Goal: Task Accomplishment & Management: Complete application form

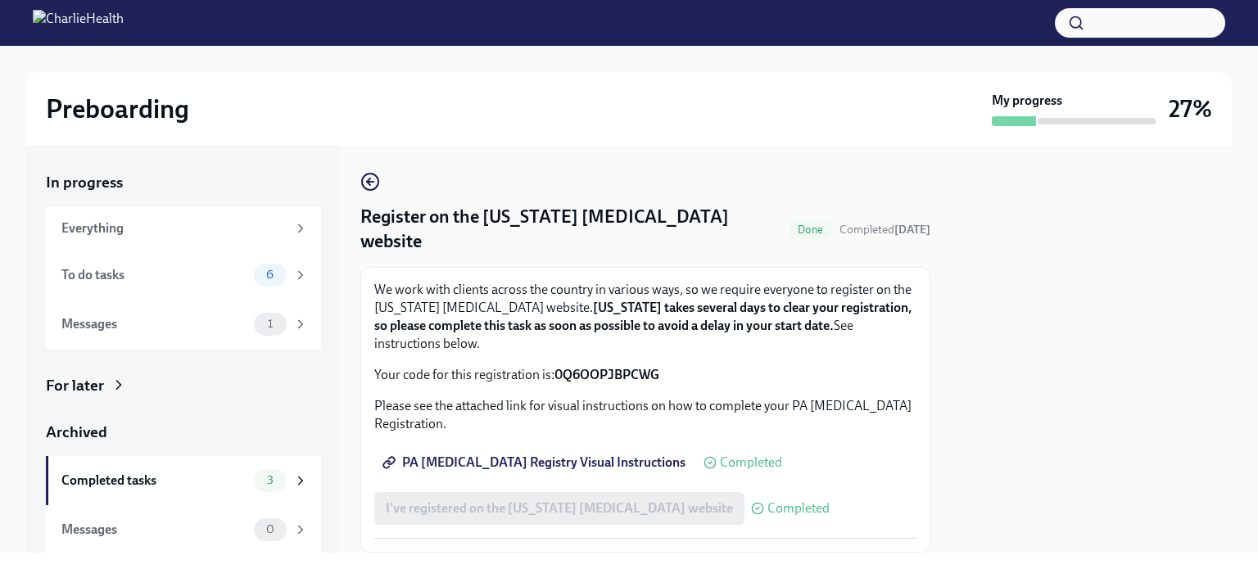
scroll to position [27, 0]
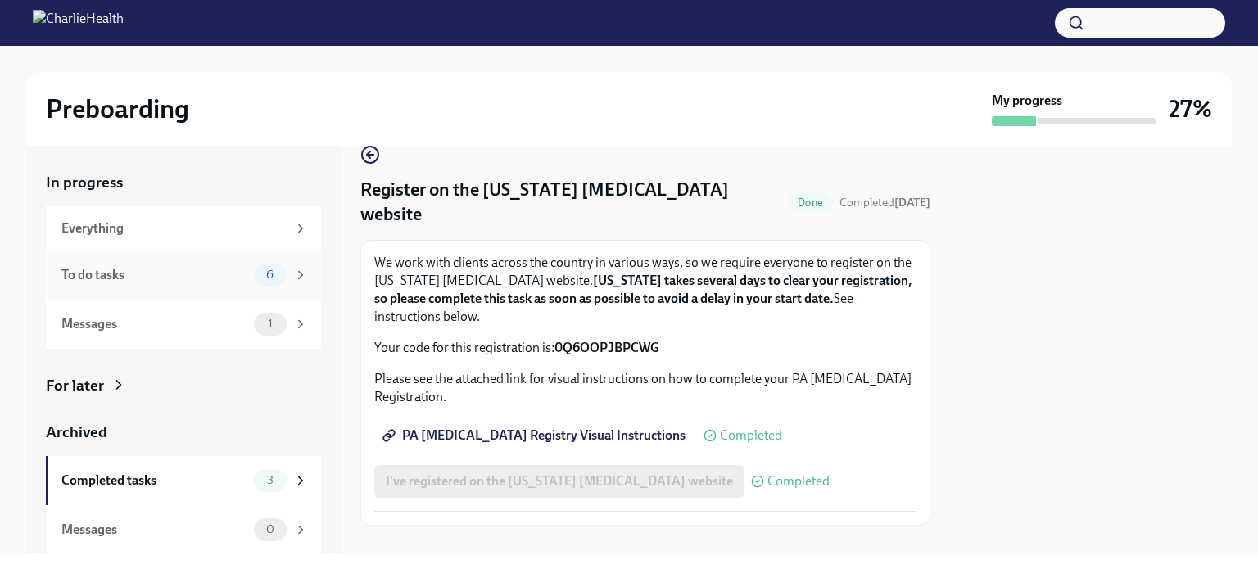
click at [79, 271] on div "To do tasks" at bounding box center [154, 275] width 186 height 18
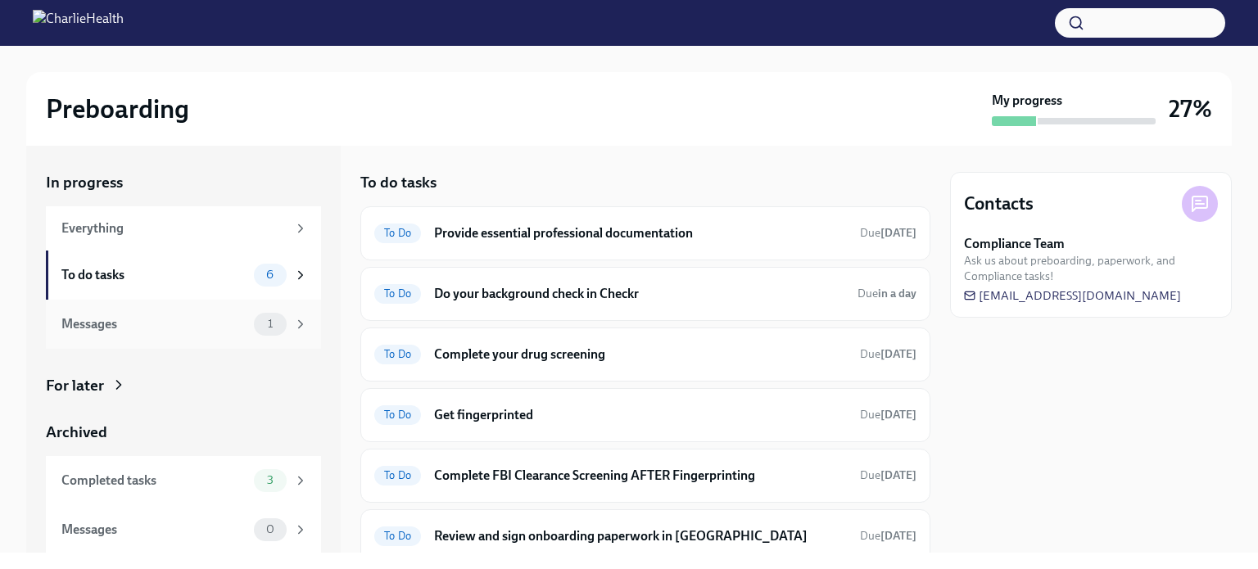
click at [107, 326] on div "Messages" at bounding box center [154, 324] width 186 height 18
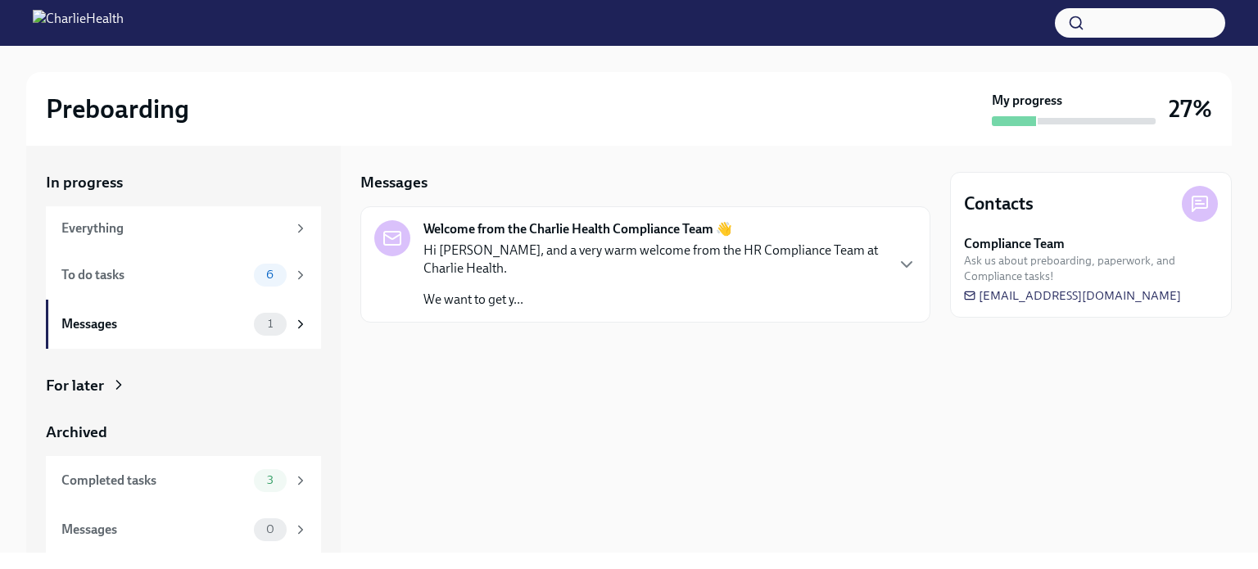
click at [704, 277] on p "Hi [PERSON_NAME], and a very warm welcome from the HR Compliance Team at Charli…" at bounding box center [654, 260] width 460 height 36
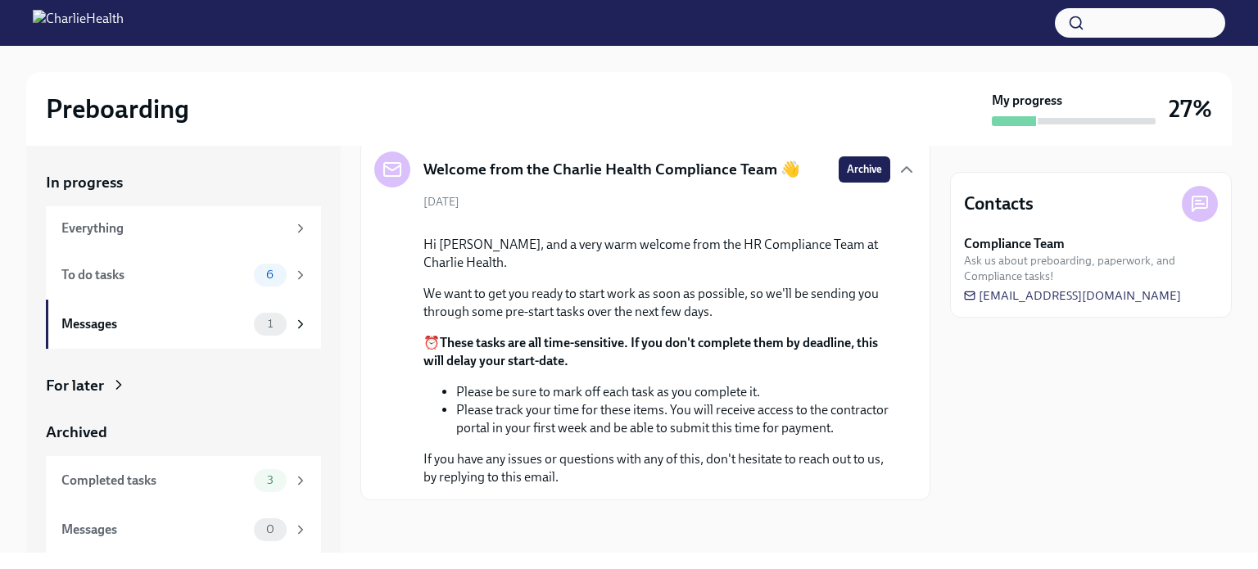
scroll to position [216, 0]
click at [111, 273] on div "To do tasks" at bounding box center [154, 275] width 186 height 18
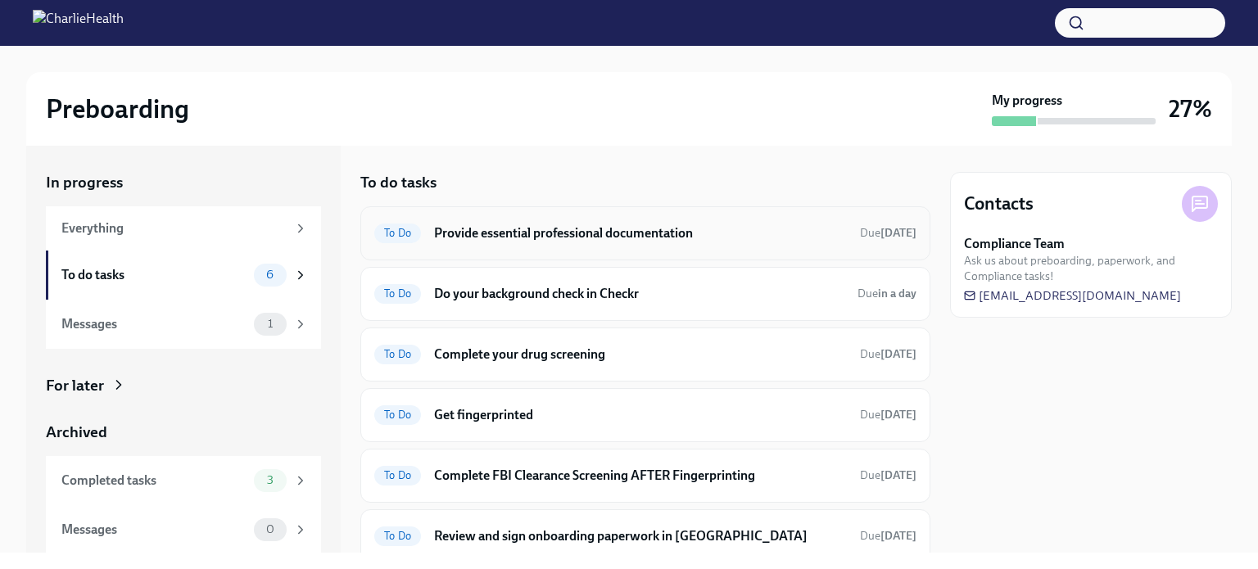
click at [685, 238] on h6 "Provide essential professional documentation" at bounding box center [640, 233] width 413 height 18
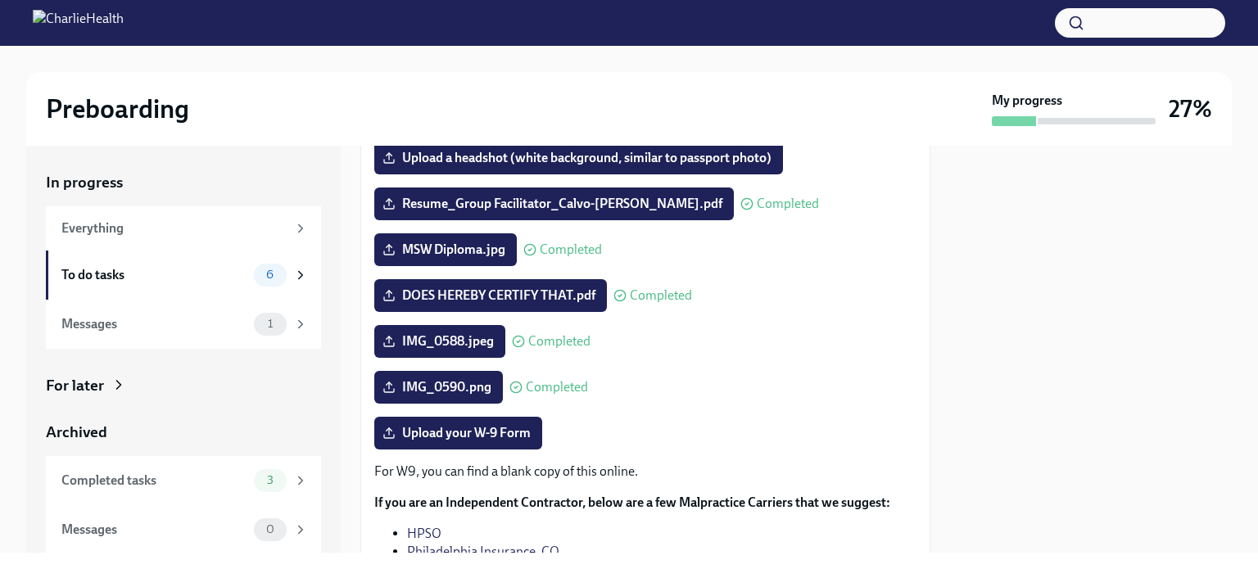
scroll to position [213, 0]
click at [685, 238] on div "MSW Diploma.jpg Completed" at bounding box center [645, 250] width 542 height 33
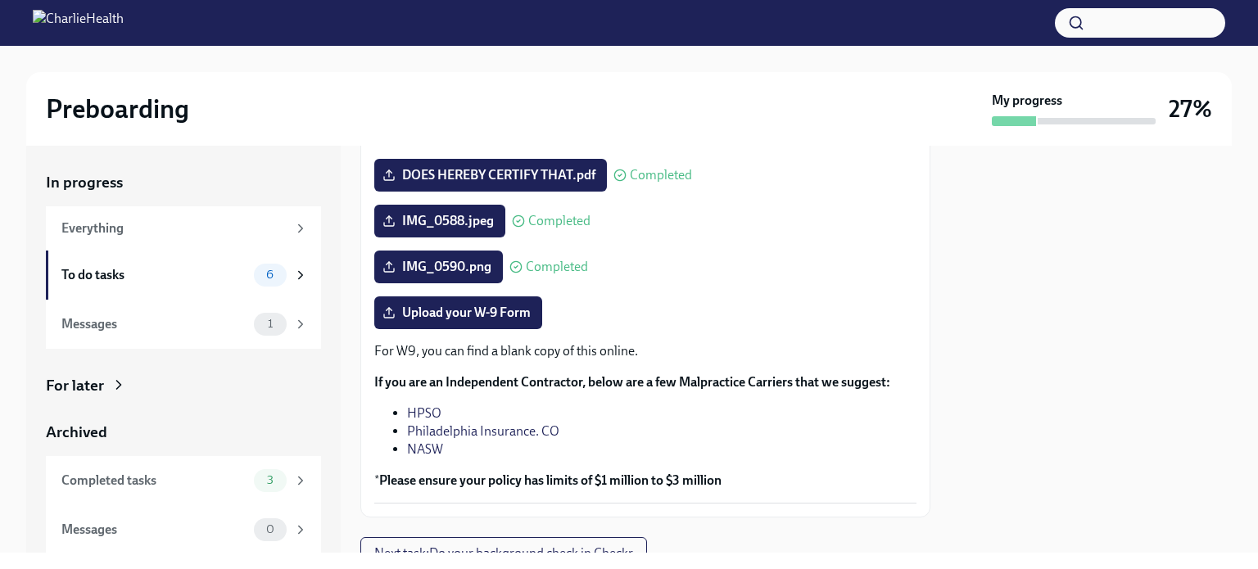
scroll to position [338, 0]
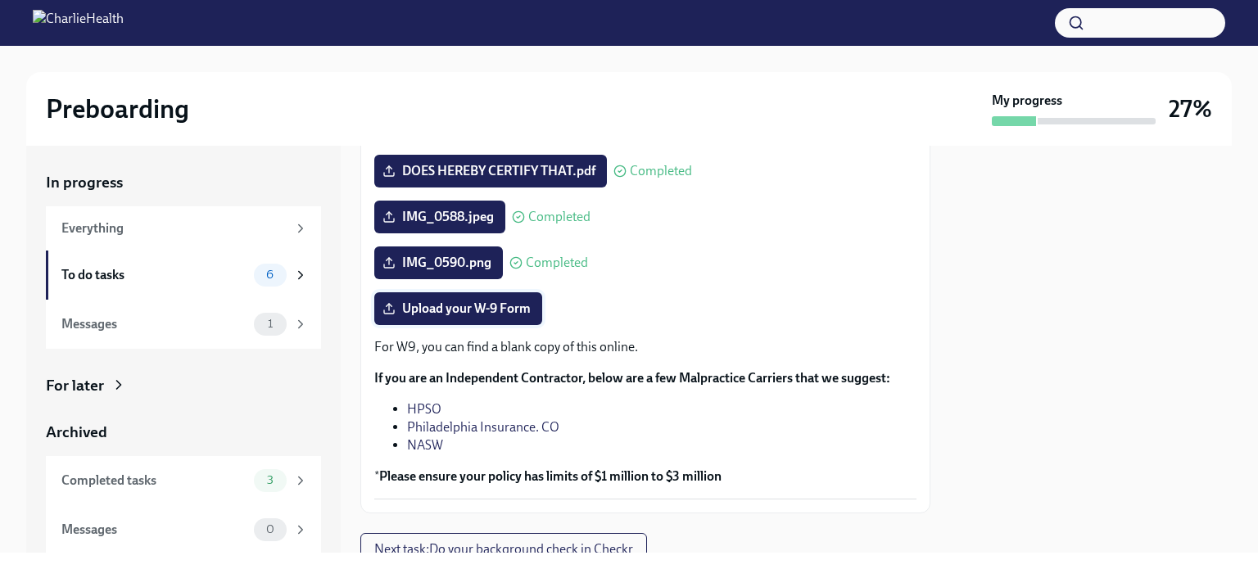
click at [450, 311] on span "Upload your W-9 Form" at bounding box center [458, 309] width 145 height 16
click at [0, 0] on input "Upload your W-9 Form" at bounding box center [0, 0] width 0 height 0
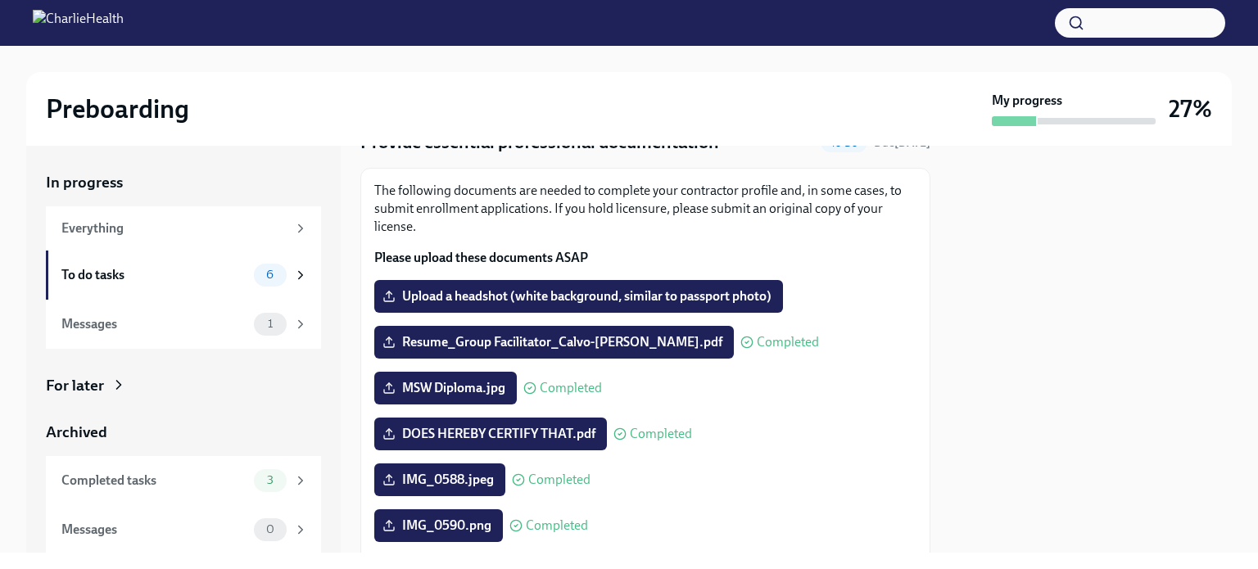
scroll to position [0, 0]
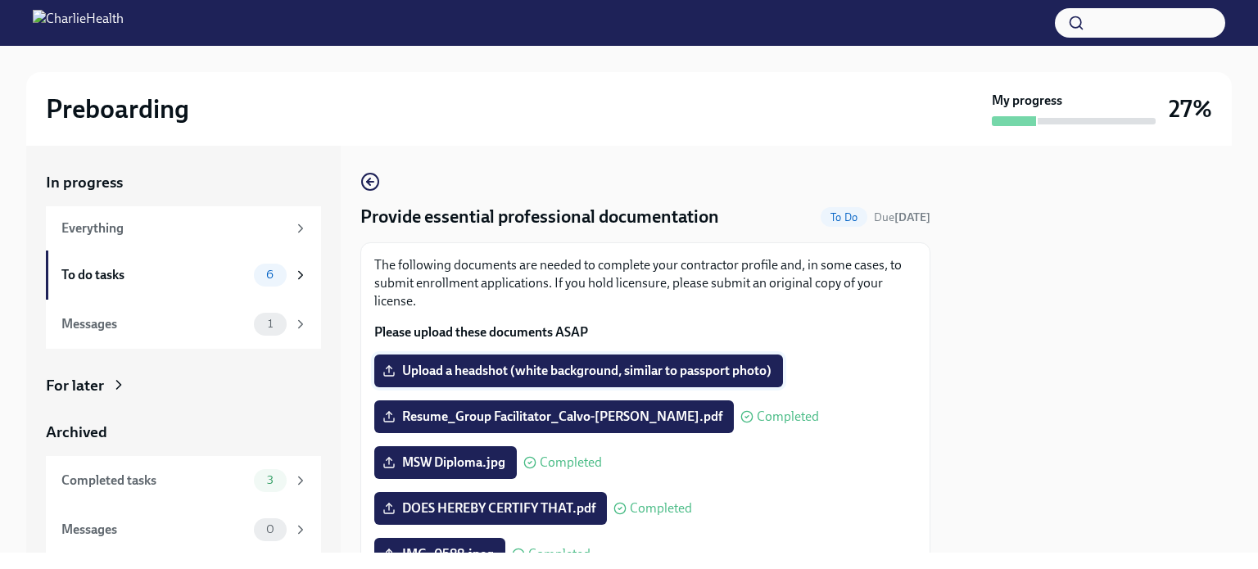
click at [677, 357] on label "Upload a headshot (white background, similar to passport photo)" at bounding box center [578, 371] width 409 height 33
click at [0, 0] on input "Upload a headshot (white background, similar to passport photo)" at bounding box center [0, 0] width 0 height 0
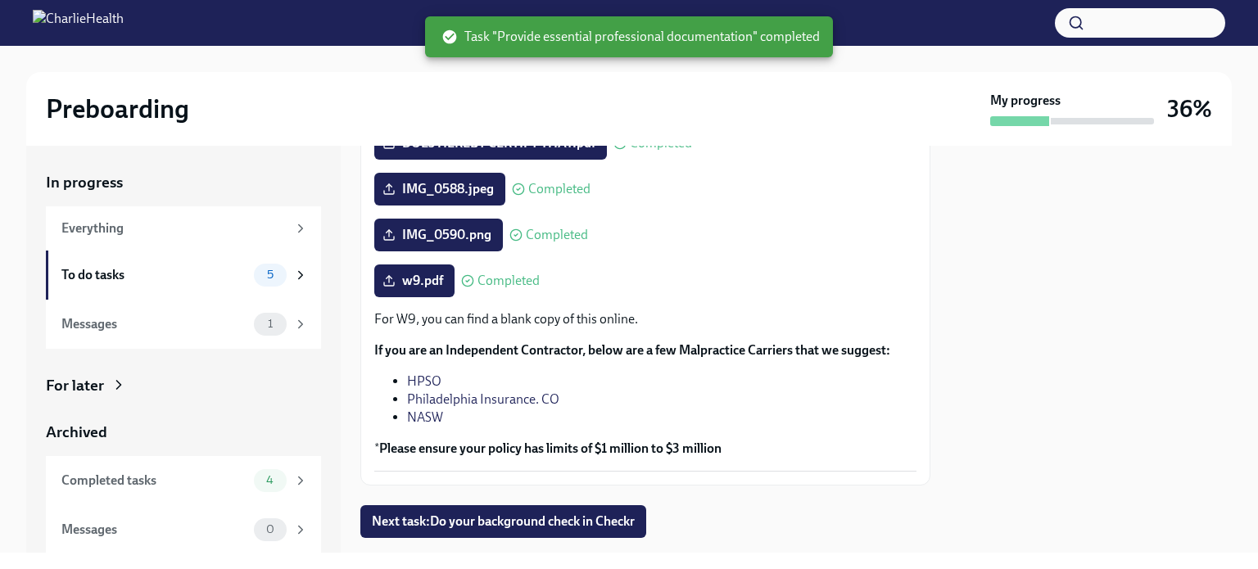
scroll to position [402, 0]
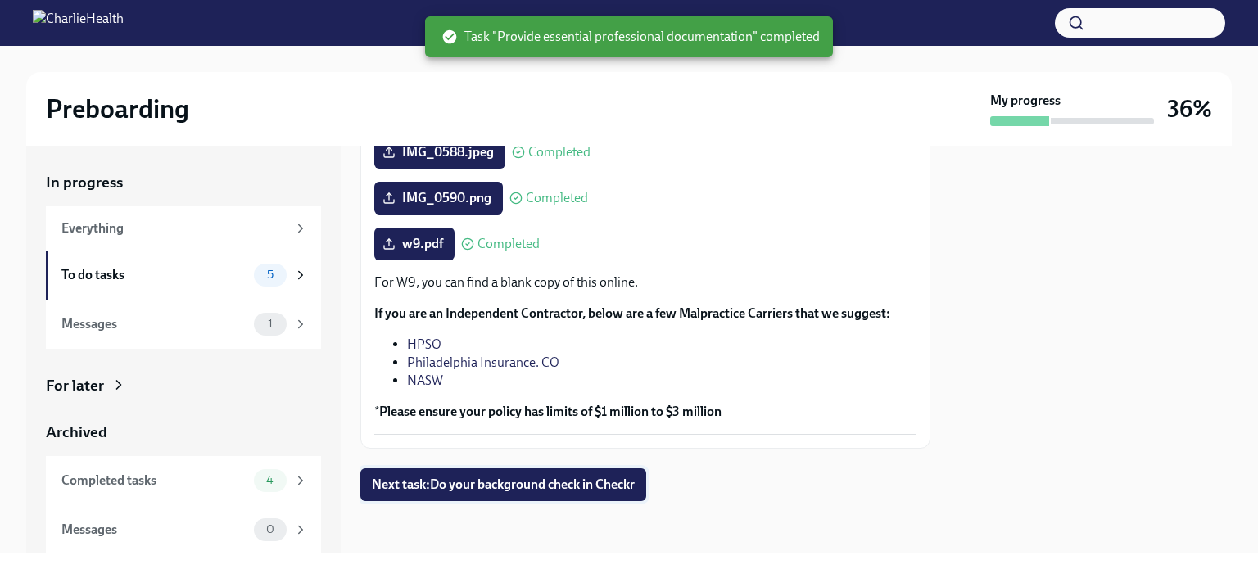
click at [474, 487] on span "Next task : Do your background check in Checkr" at bounding box center [503, 485] width 263 height 16
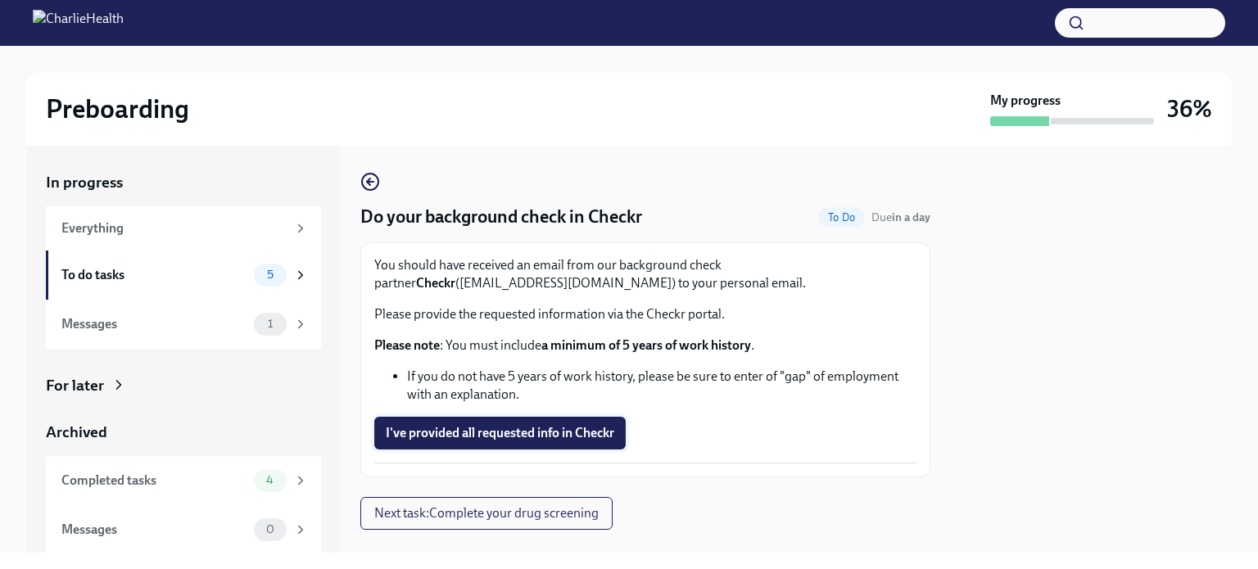
click at [549, 433] on span "I've provided all requested info in Checkr" at bounding box center [500, 433] width 229 height 16
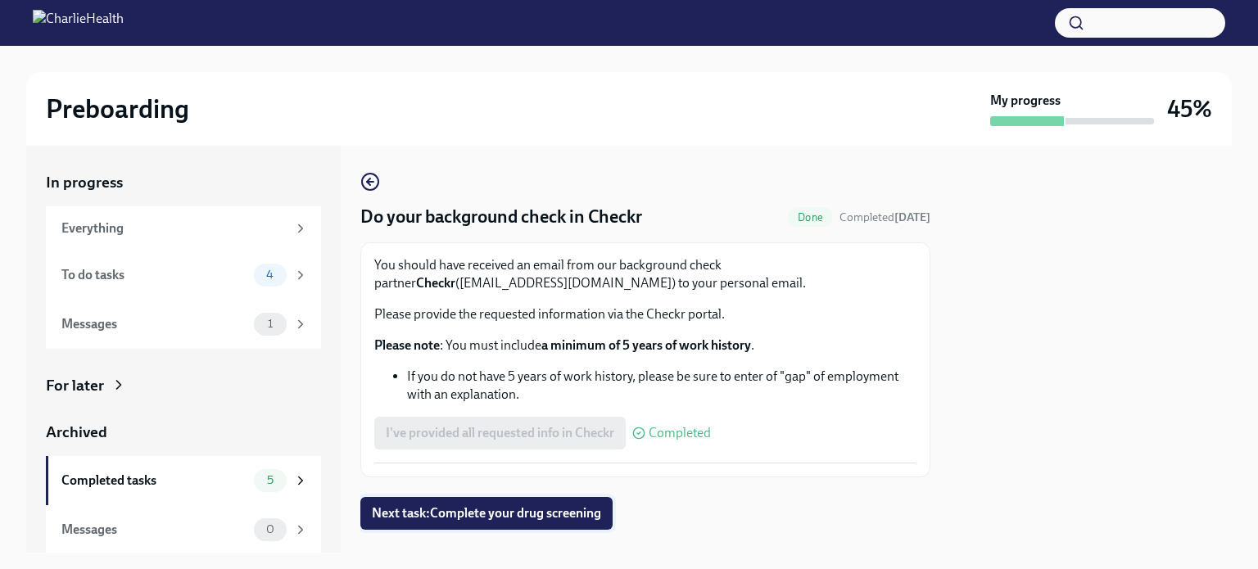
click at [549, 509] on span "Next task : Complete your drug screening" at bounding box center [486, 514] width 229 height 16
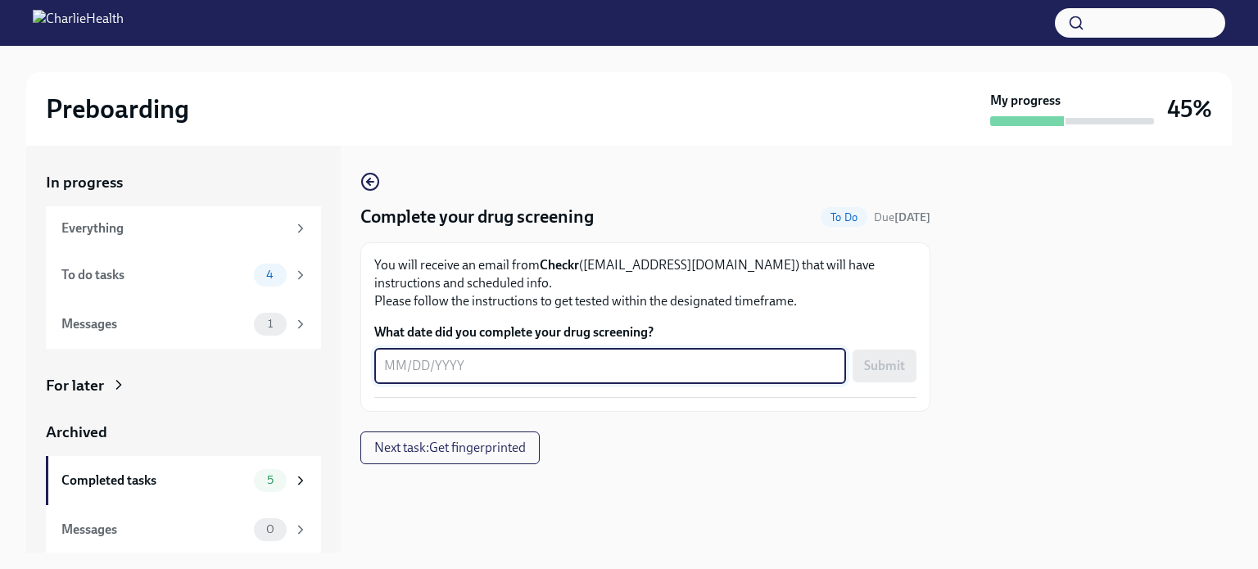
click at [388, 365] on textarea "What date did you complete your drug screening?" at bounding box center [610, 366] width 452 height 20
click at [386, 372] on textarea "What date did you complete your drug screening?" at bounding box center [610, 366] width 452 height 20
type textarea "[DATE]"
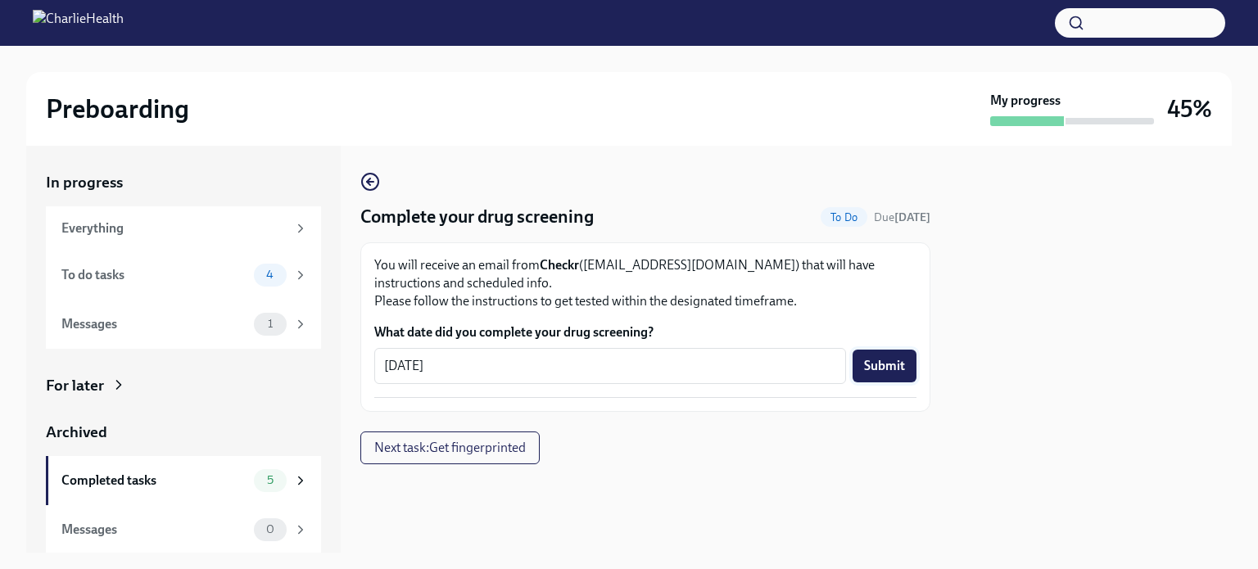
click at [886, 363] on span "Submit" at bounding box center [884, 366] width 41 height 16
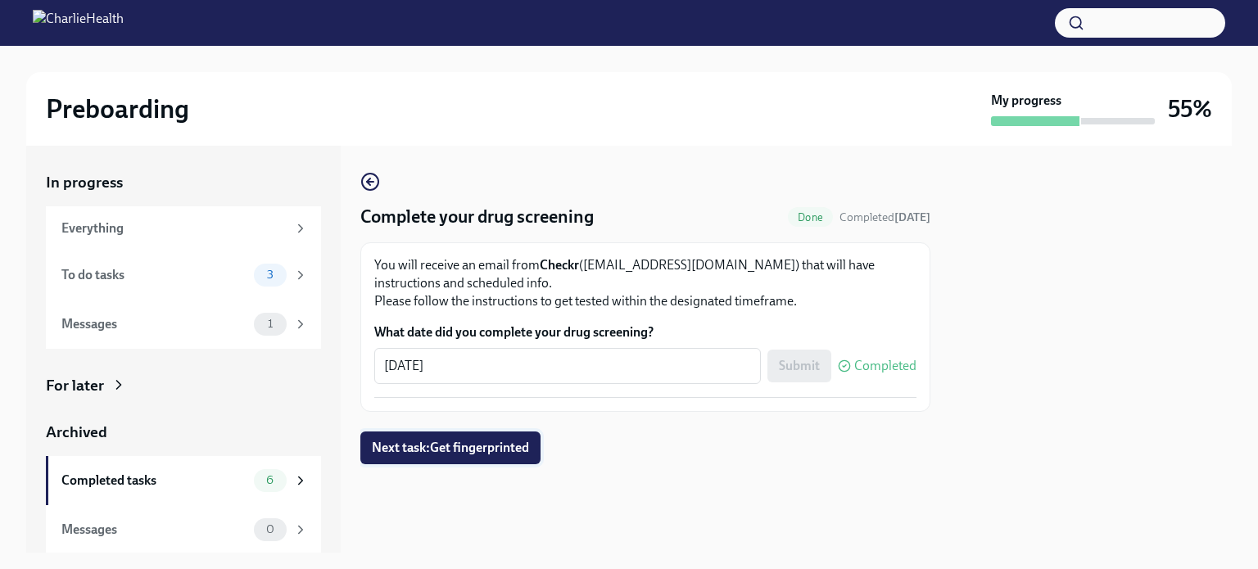
click at [465, 462] on button "Next task : Get fingerprinted" at bounding box center [450, 448] width 180 height 33
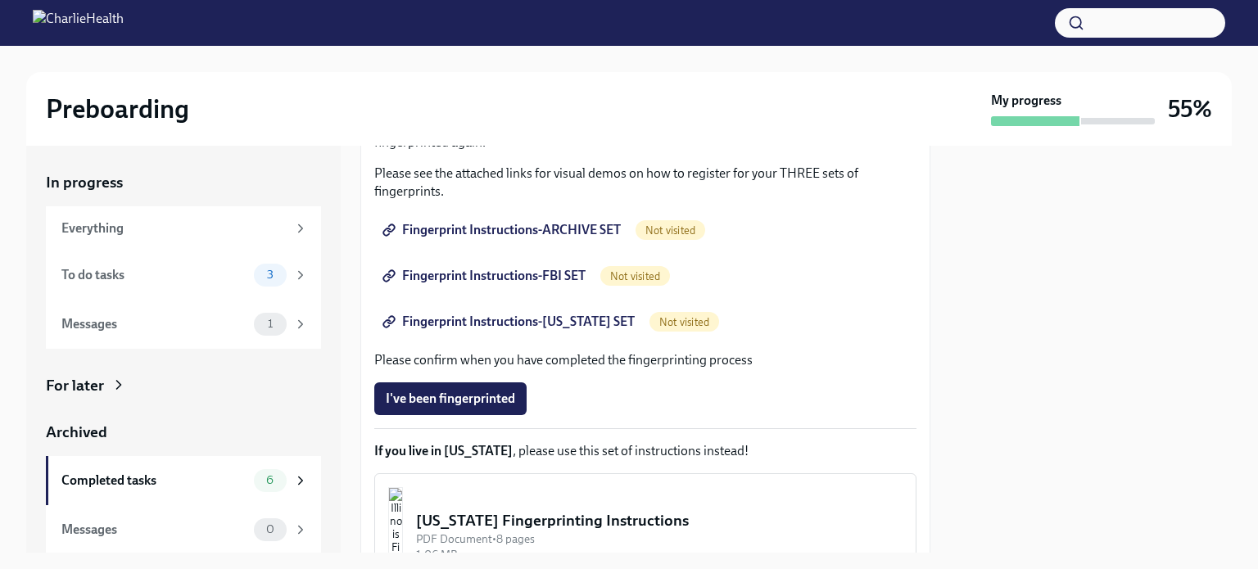
scroll to position [439, 0]
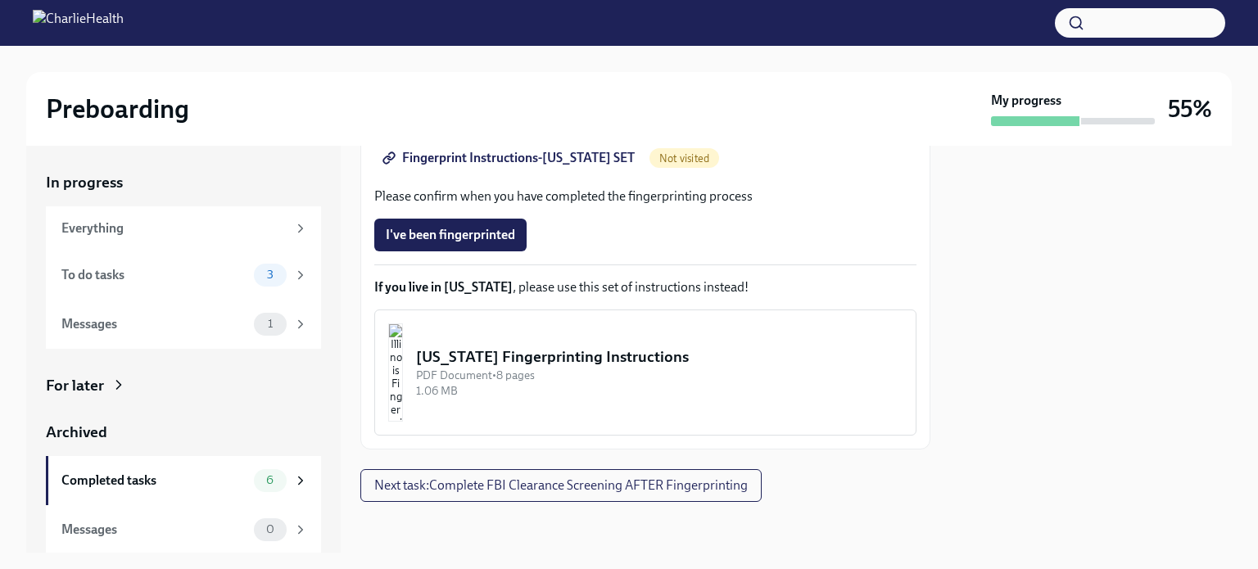
click at [469, 345] on button "[US_STATE] Fingerprinting Instructions PDF Document • 8 pages 1.06 MB" at bounding box center [645, 373] width 542 height 126
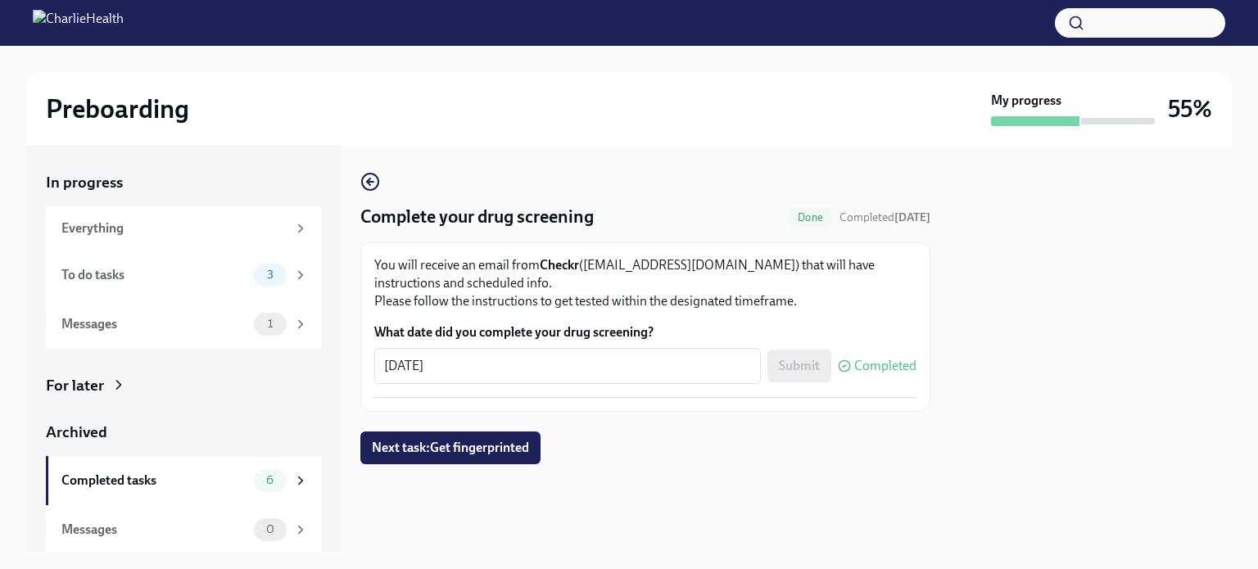
click at [464, 469] on div at bounding box center [645, 491] width 570 height 52
click at [492, 447] on span "Next task : Get fingerprinted" at bounding box center [450, 448] width 157 height 16
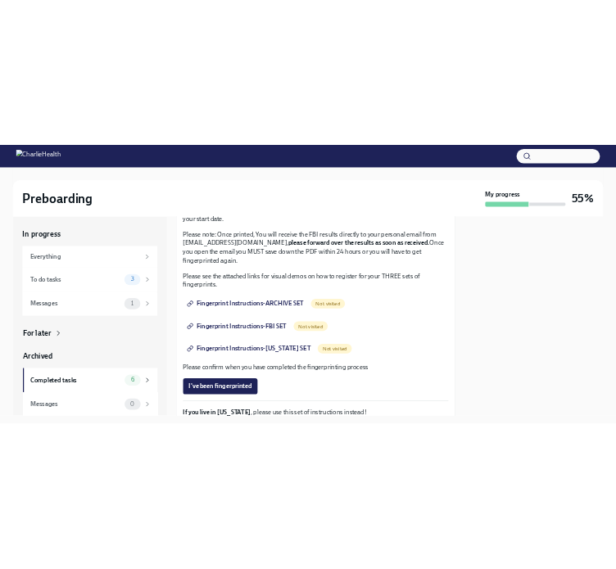
scroll to position [183, 0]
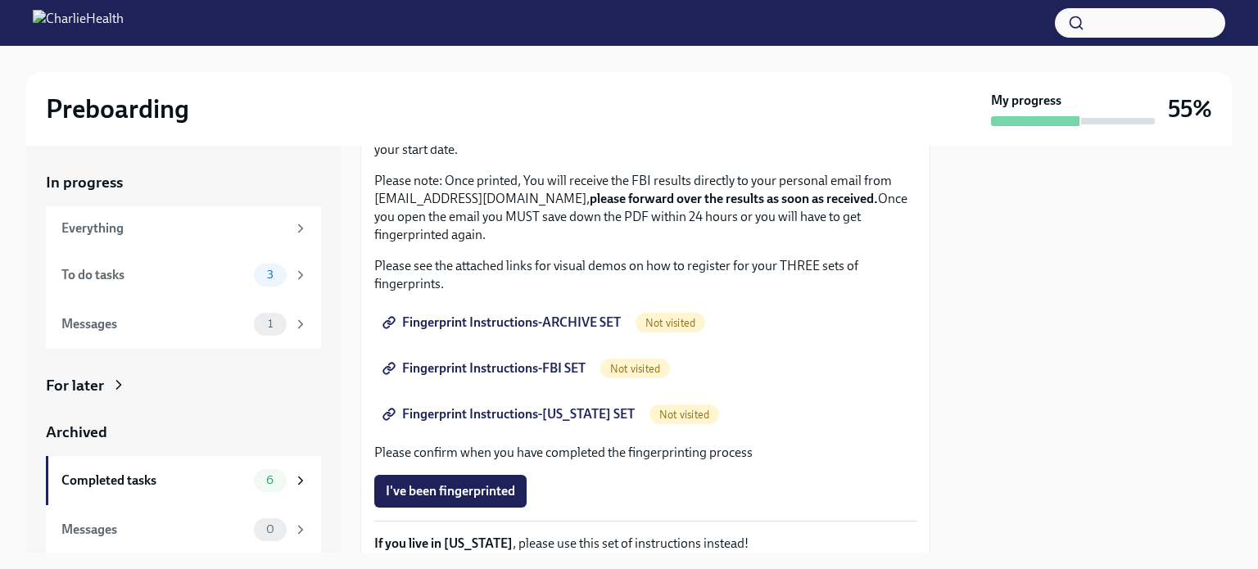
click at [515, 321] on span "Fingerprint Instructions-ARCHIVE SET" at bounding box center [503, 323] width 235 height 16
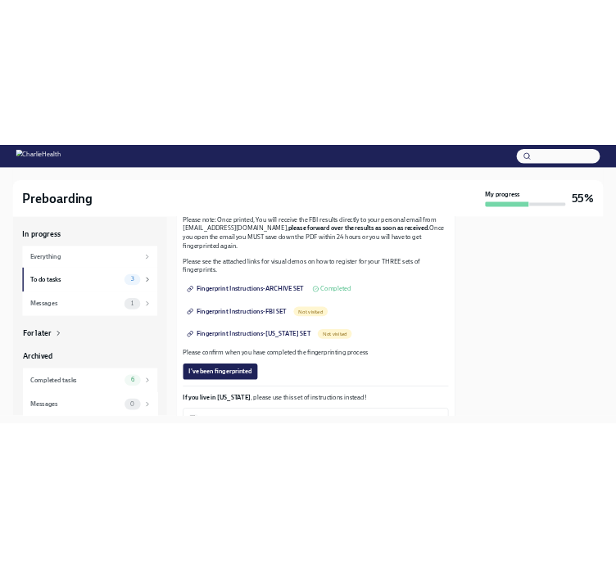
scroll to position [212, 0]
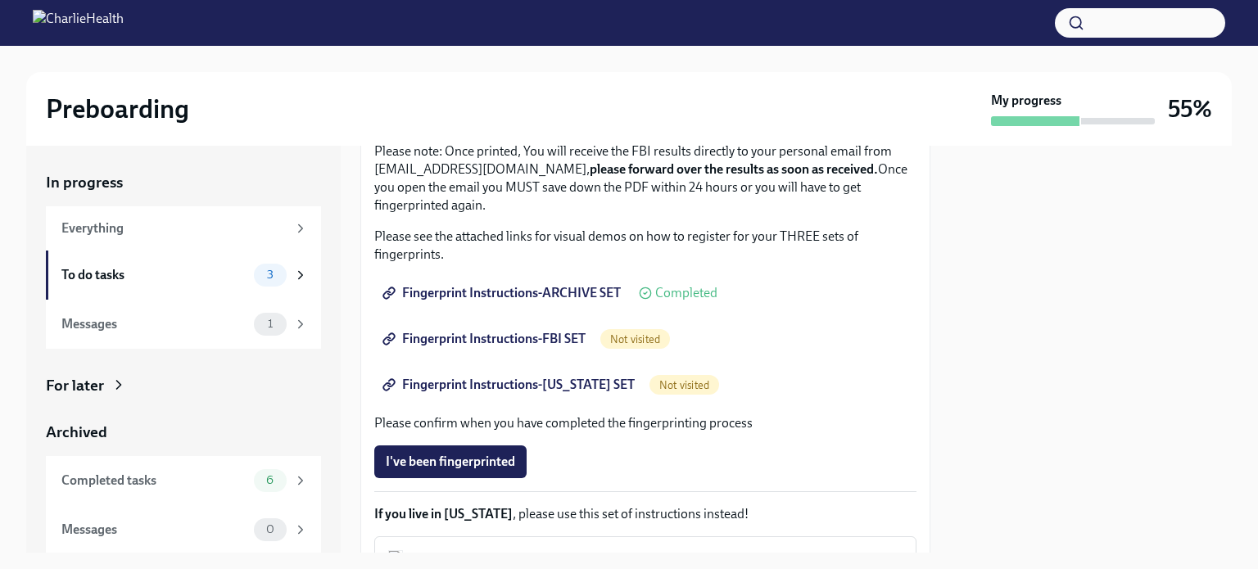
click at [510, 342] on span "Fingerprint Instructions-FBI SET" at bounding box center [486, 339] width 200 height 16
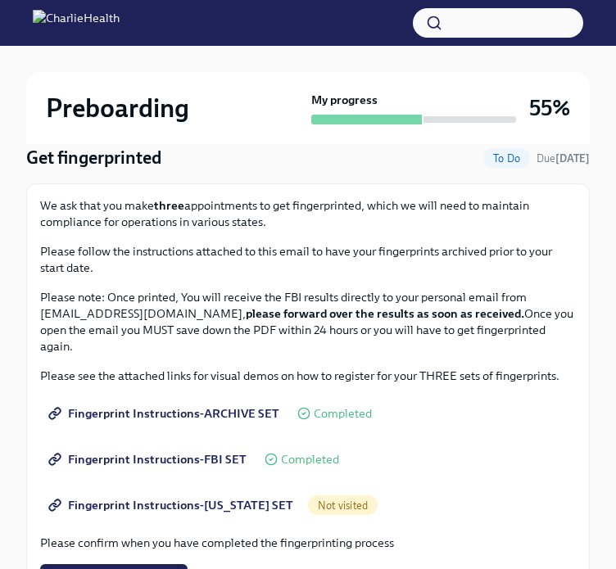
scroll to position [161, 0]
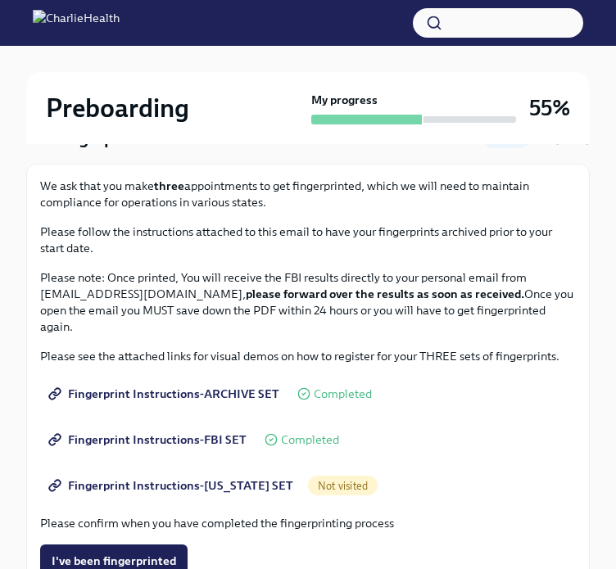
click at [152, 479] on span "Fingerprint Instructions-[US_STATE] SET" at bounding box center [173, 486] width 242 height 16
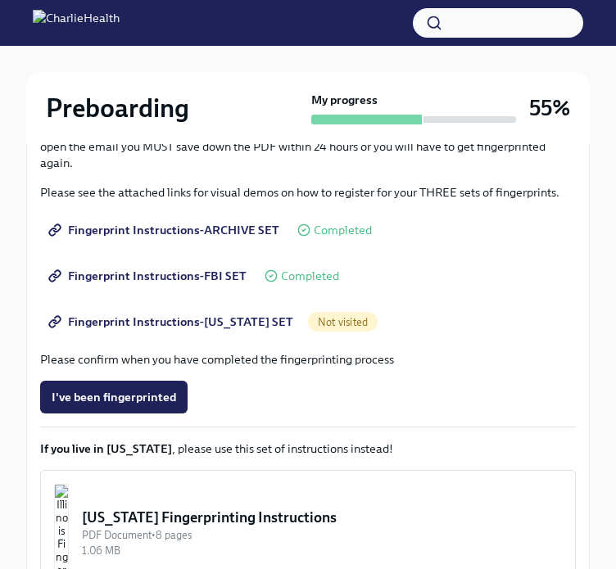
scroll to position [321, 0]
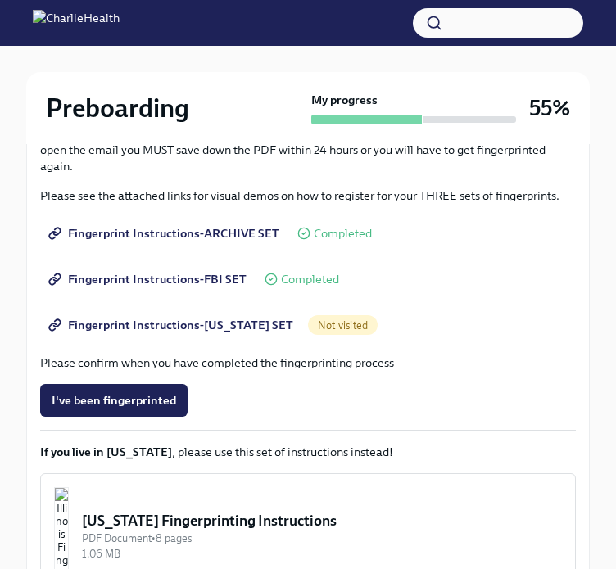
click at [228, 324] on span "Fingerprint Instructions-[US_STATE] SET" at bounding box center [173, 325] width 242 height 16
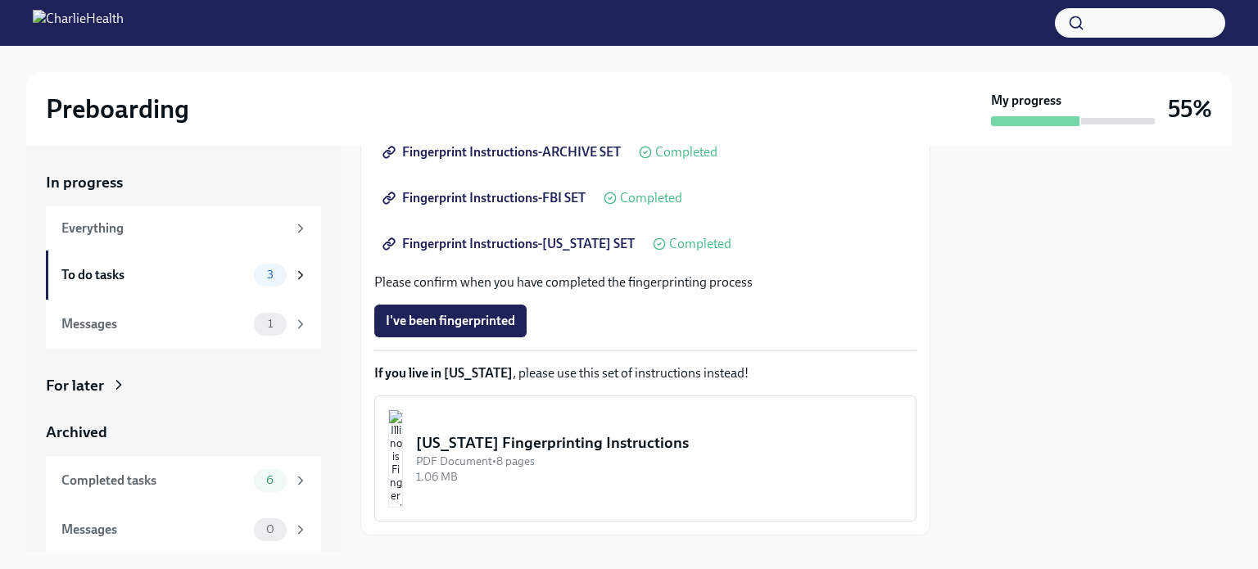
scroll to position [439, 0]
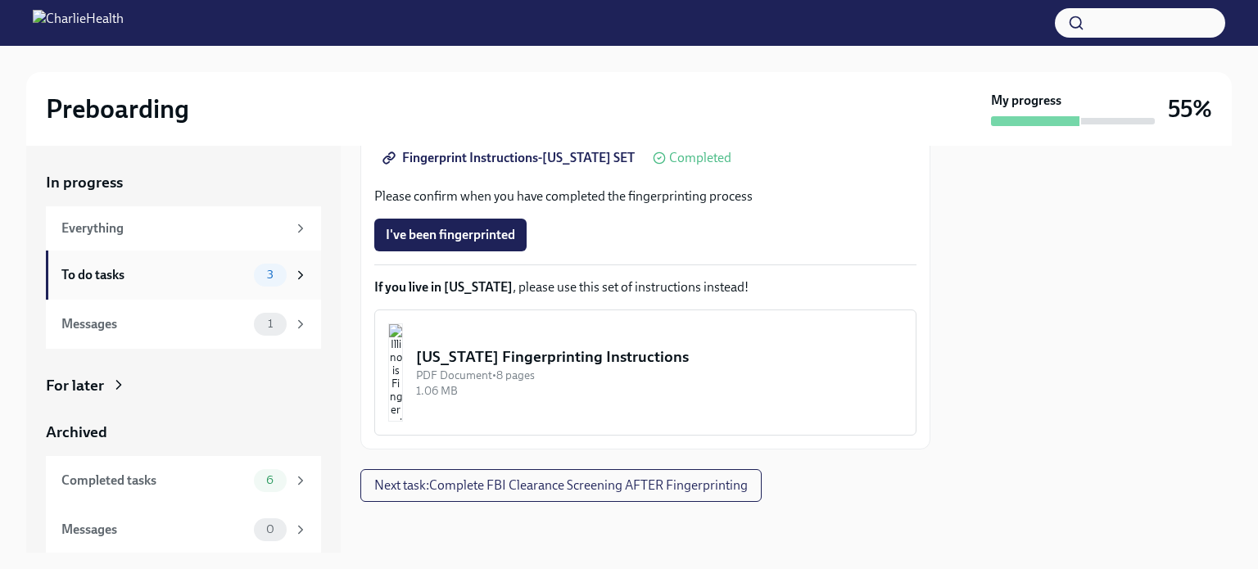
click at [293, 274] on icon at bounding box center [300, 275] width 15 height 15
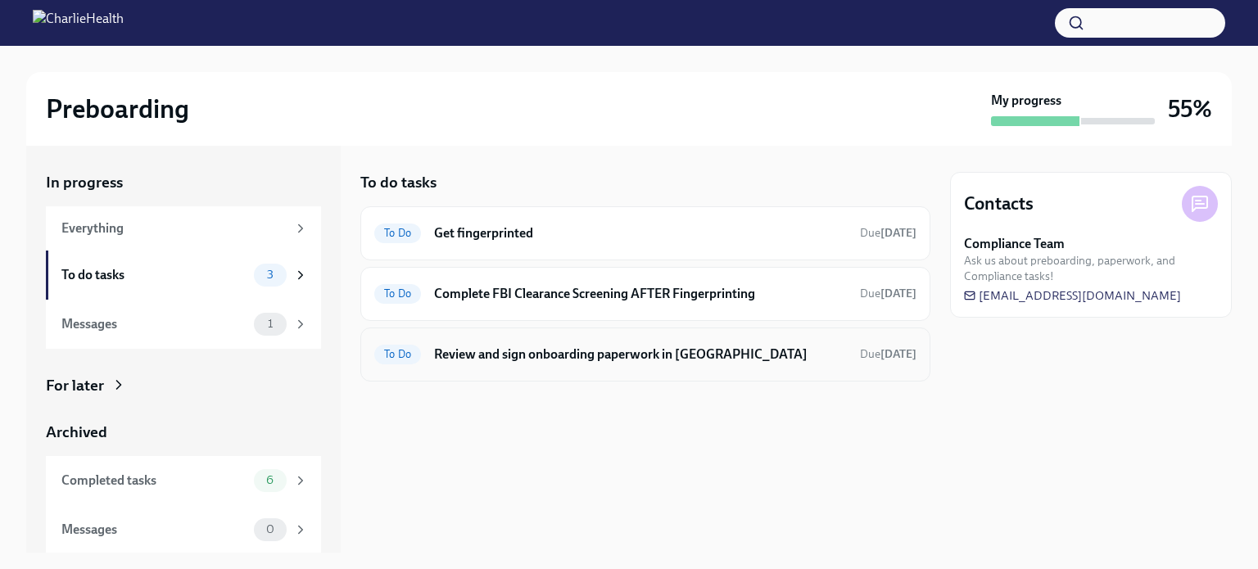
click at [520, 359] on h6 "Review and sign onboarding paperwork in [GEOGRAPHIC_DATA]" at bounding box center [640, 355] width 413 height 18
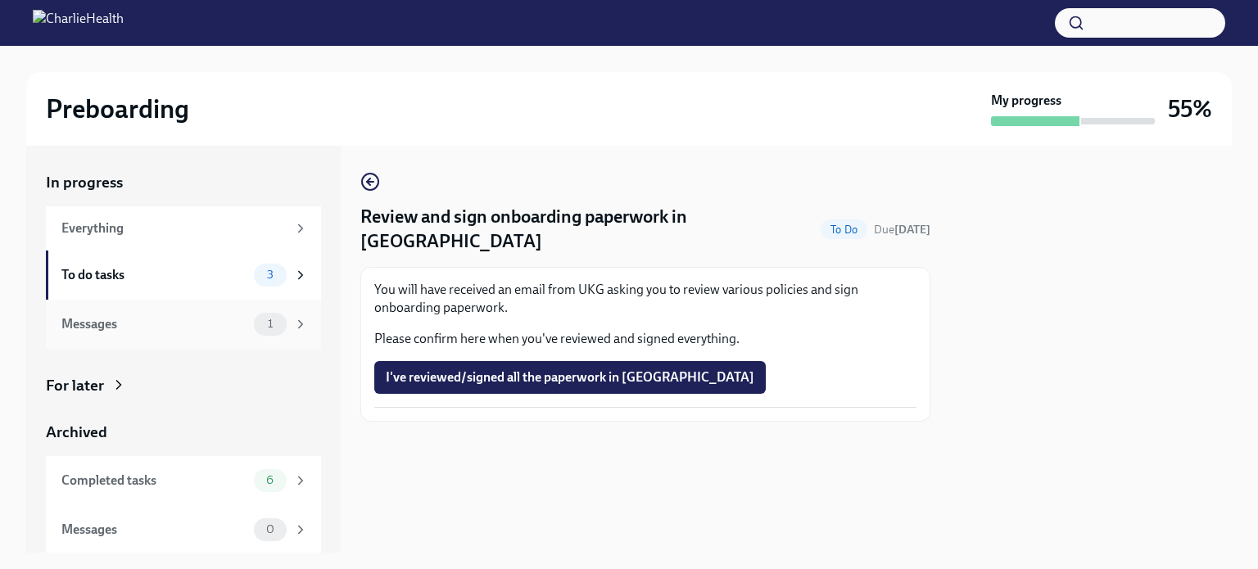
scroll to position [1, 0]
click at [115, 284] on div "To do tasks 3" at bounding box center [184, 274] width 247 height 23
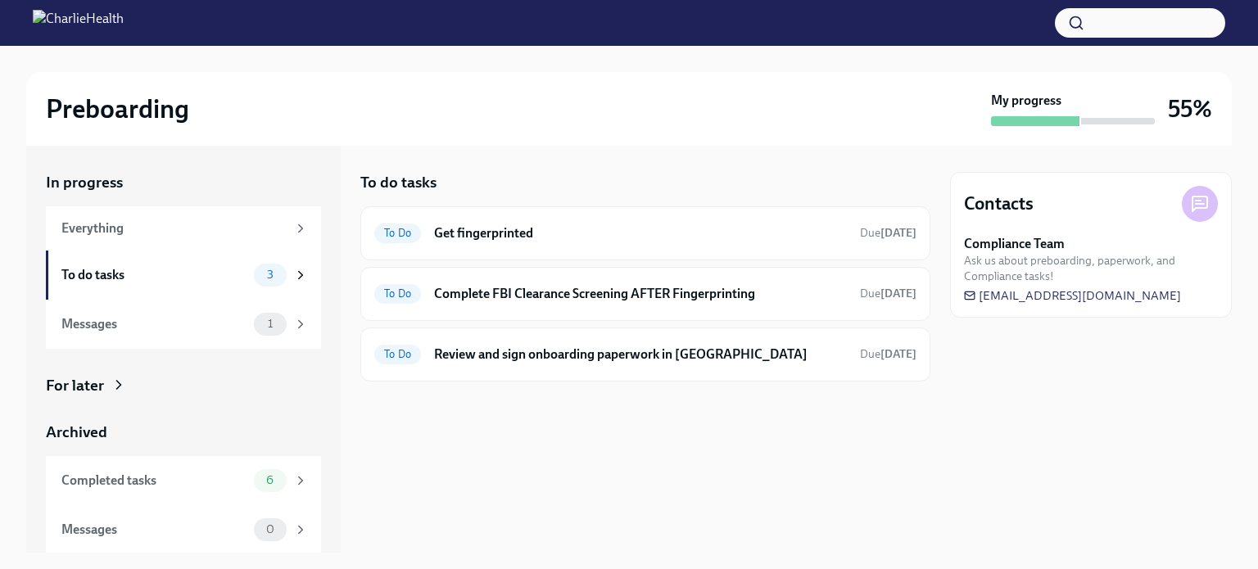
click at [717, 450] on div "To do tasks To Do Get fingerprinted Due [DATE] To Do Complete FBI Clearance Scr…" at bounding box center [645, 349] width 570 height 407
click at [102, 330] on div "Messages" at bounding box center [154, 324] width 186 height 18
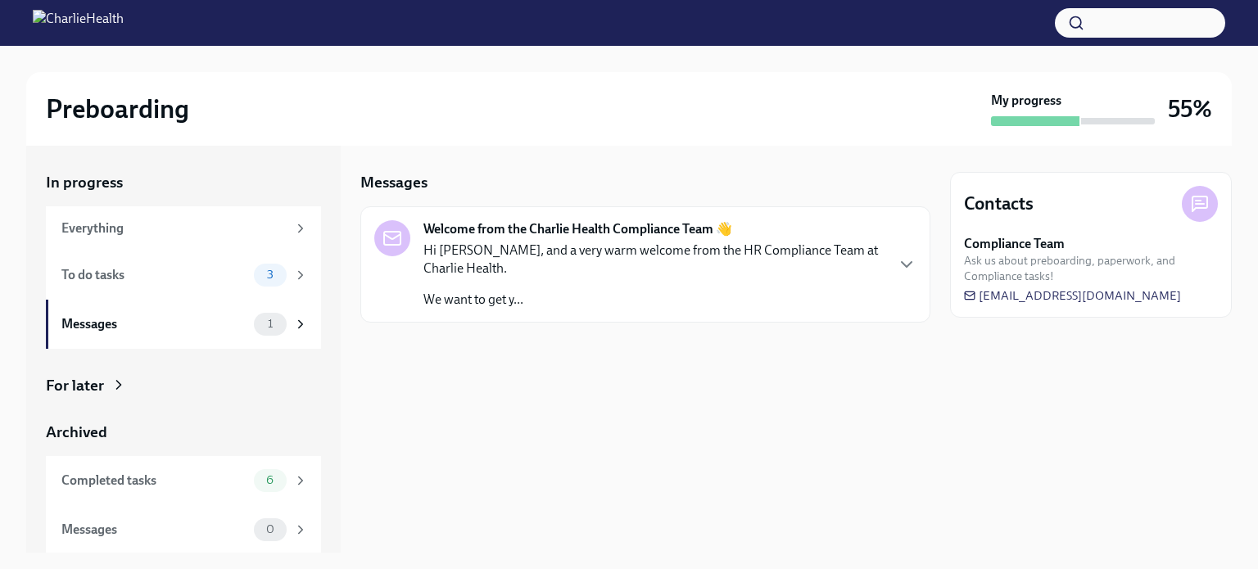
click at [714, 272] on p "Hi [PERSON_NAME], and a very warm welcome from the HR Compliance Team at Charli…" at bounding box center [654, 260] width 460 height 36
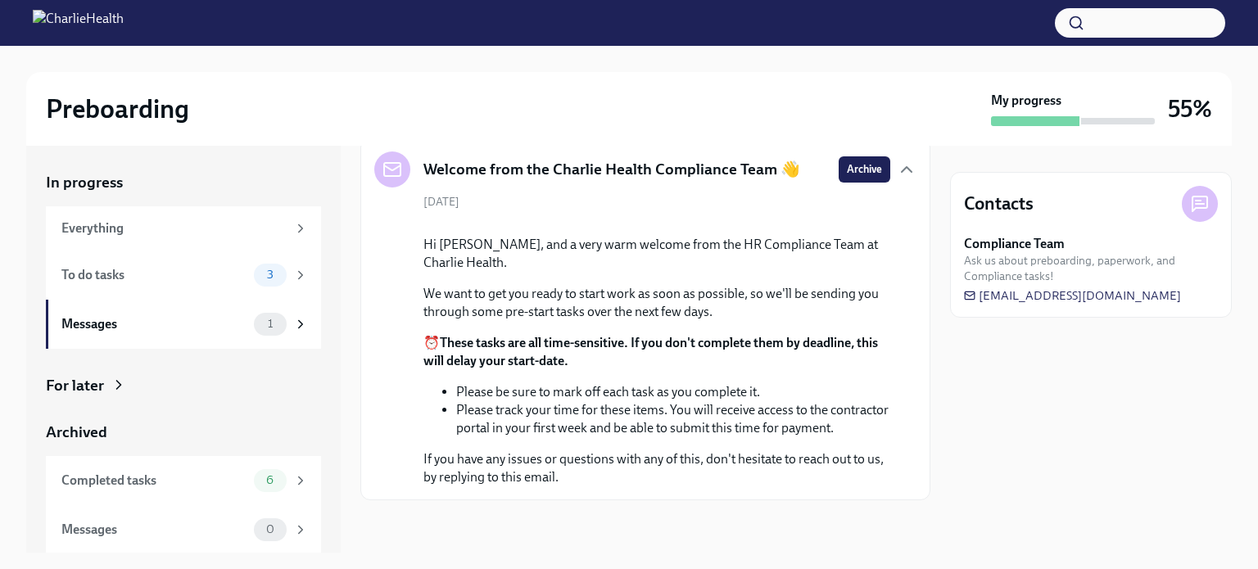
scroll to position [216, 0]
click at [134, 287] on div "To do tasks 3" at bounding box center [183, 275] width 275 height 49
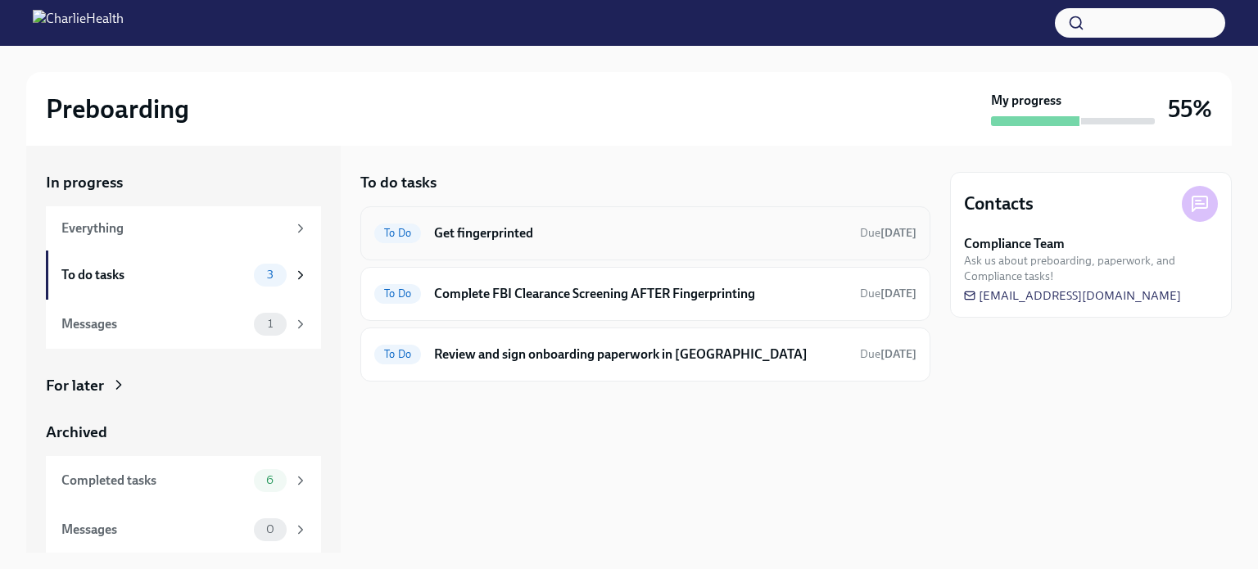
click at [498, 234] on h6 "Get fingerprinted" at bounding box center [640, 233] width 413 height 18
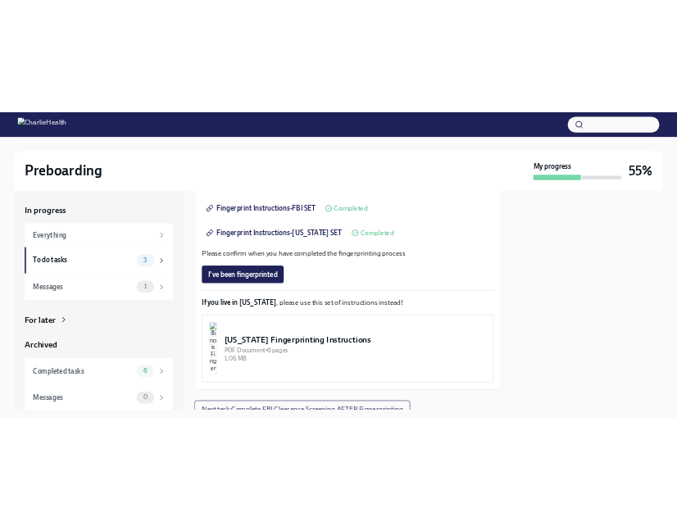
scroll to position [439, 0]
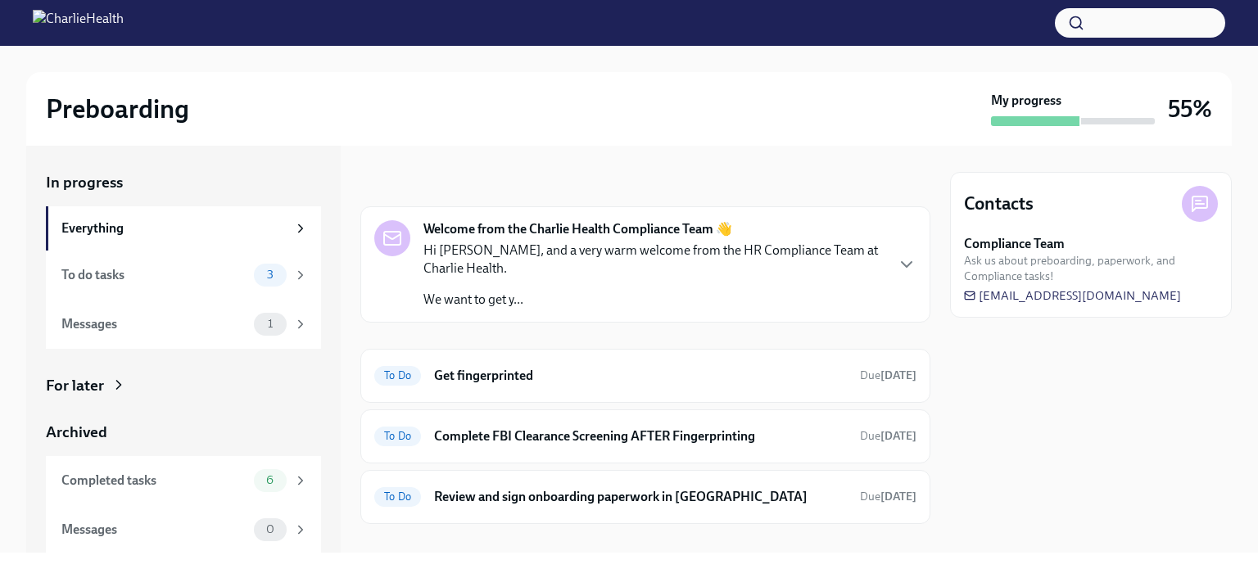
click at [92, 396] on div "In progress Everything To do tasks 3 Messages 1 For later Archived Completed ta…" at bounding box center [183, 363] width 275 height 383
click at [103, 390] on div "For later" at bounding box center [183, 385] width 275 height 21
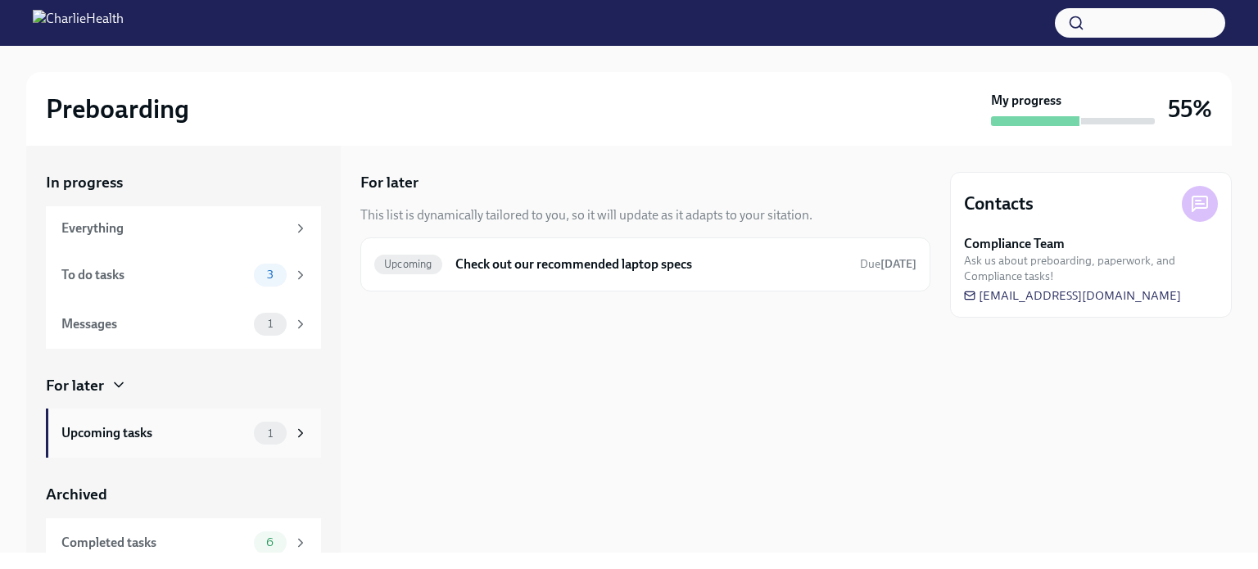
click at [121, 422] on div "Upcoming tasks 1" at bounding box center [184, 433] width 247 height 23
click at [482, 265] on h6 "Check out our recommended laptop specs" at bounding box center [652, 265] width 392 height 18
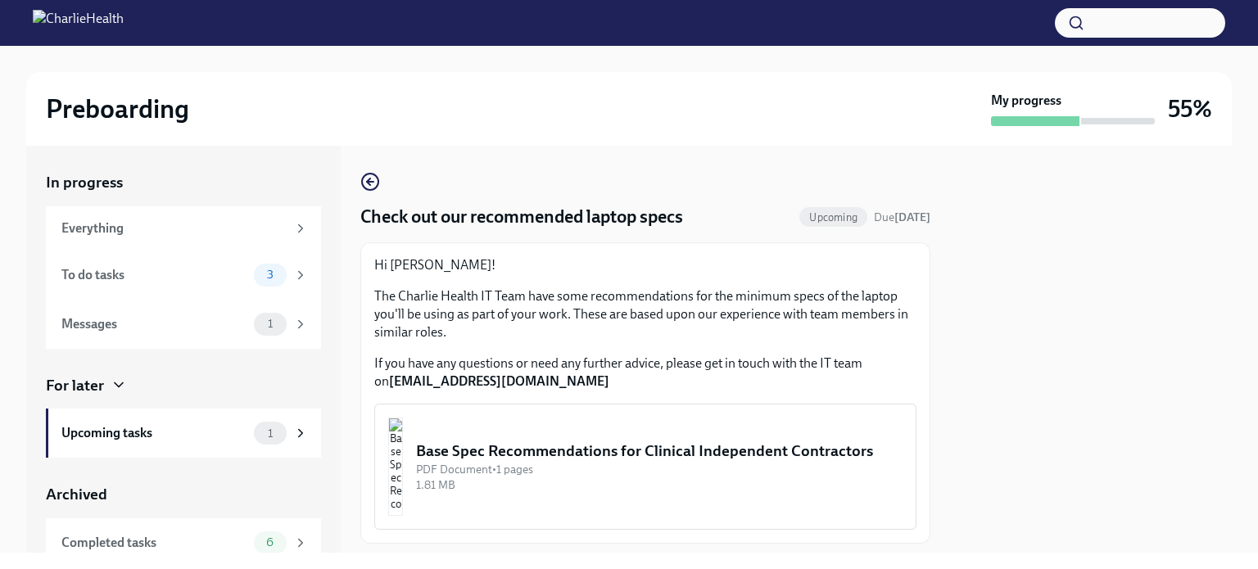
scroll to position [94, 0]
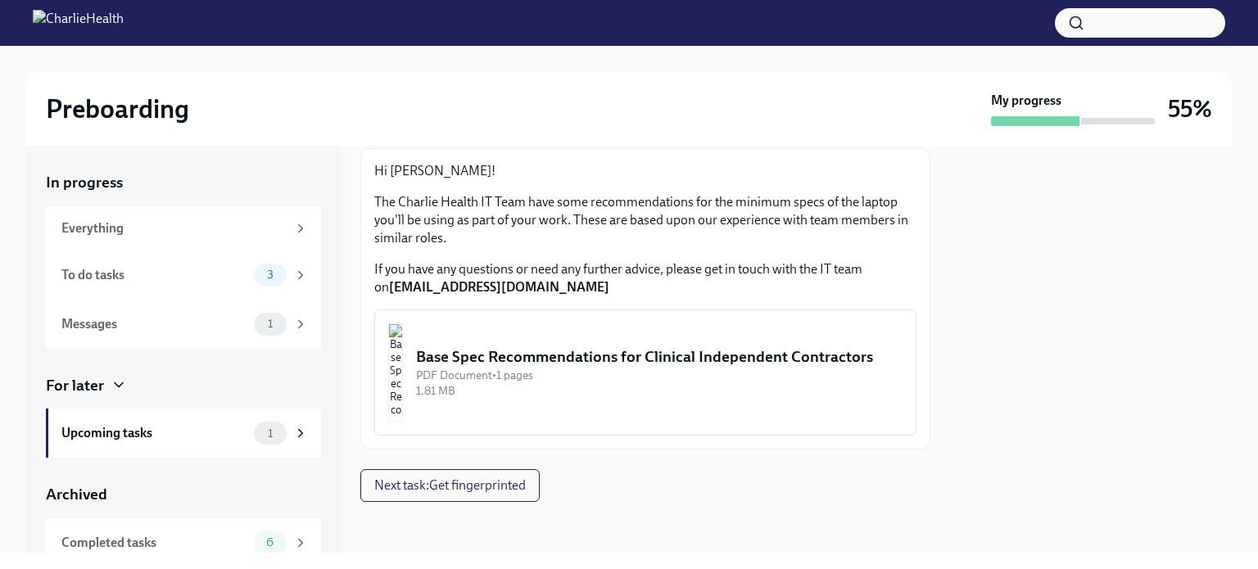
click at [403, 361] on img "button" at bounding box center [395, 373] width 15 height 98
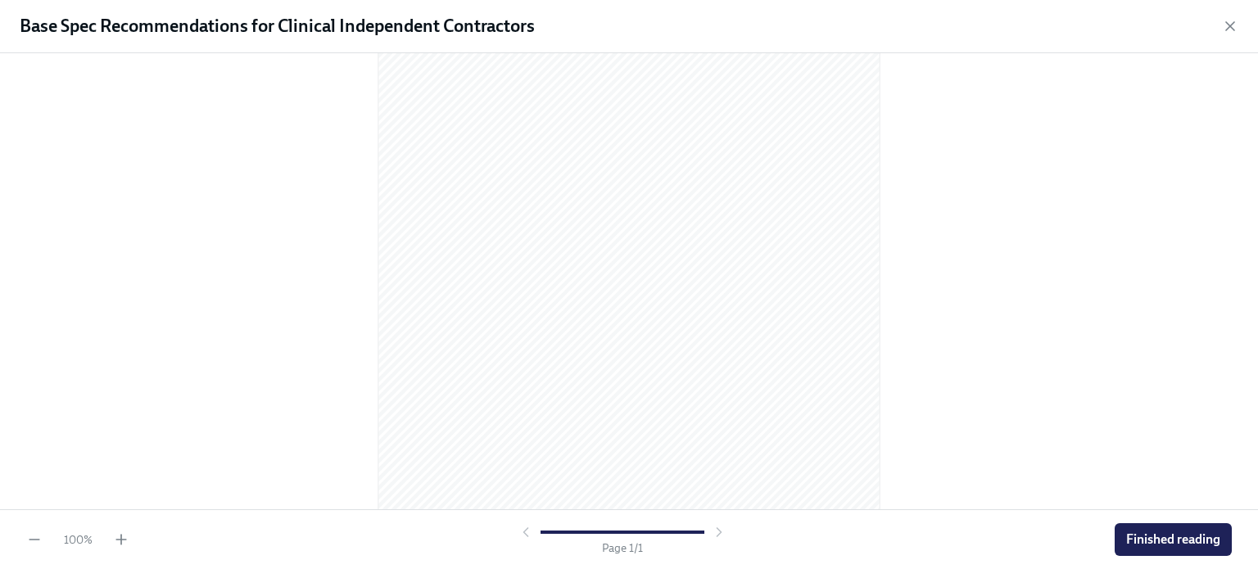
scroll to position [220, 0]
click at [1156, 543] on span "Finished reading" at bounding box center [1174, 540] width 94 height 16
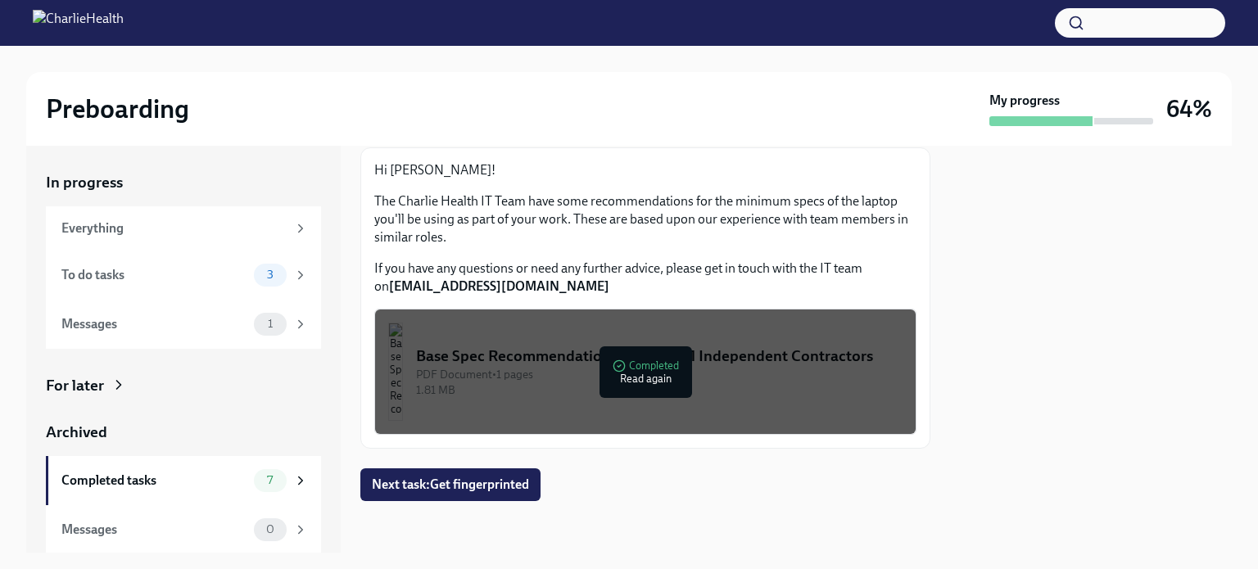
scroll to position [1, 0]
click at [293, 320] on icon at bounding box center [300, 323] width 15 height 15
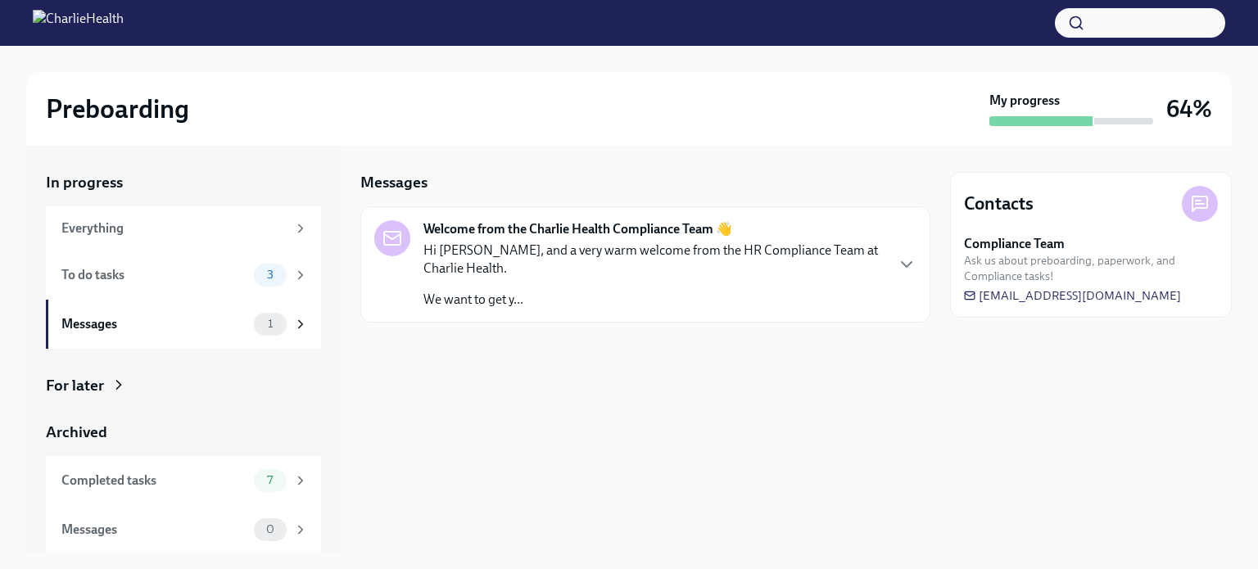
click at [511, 222] on strong "Welcome from the Charlie Health Compliance Team 👋" at bounding box center [578, 229] width 309 height 18
